Goal: Find specific page/section: Find specific page/section

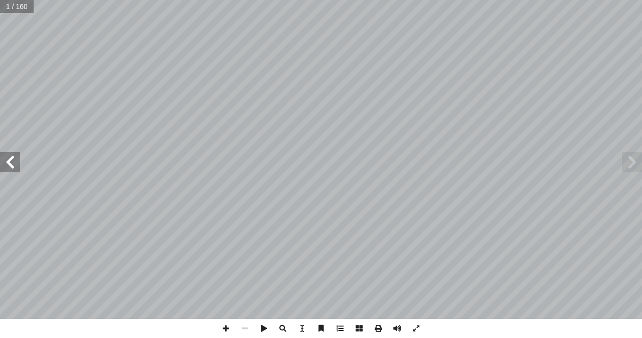
scroll to position [1, 0]
click at [625, 168] on span at bounding box center [632, 162] width 20 height 20
click at [11, 167] on span at bounding box center [10, 162] width 20 height 20
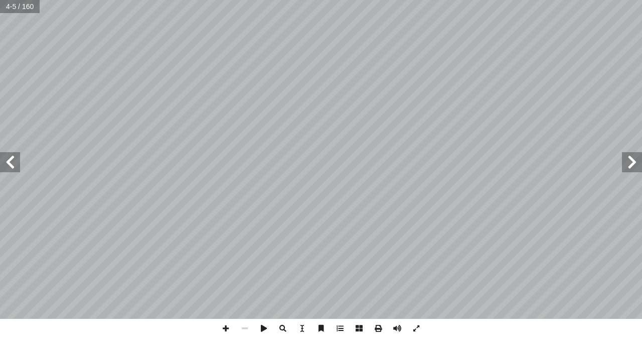
click at [11, 167] on span at bounding box center [10, 162] width 20 height 20
